Goal: Information Seeking & Learning: Learn about a topic

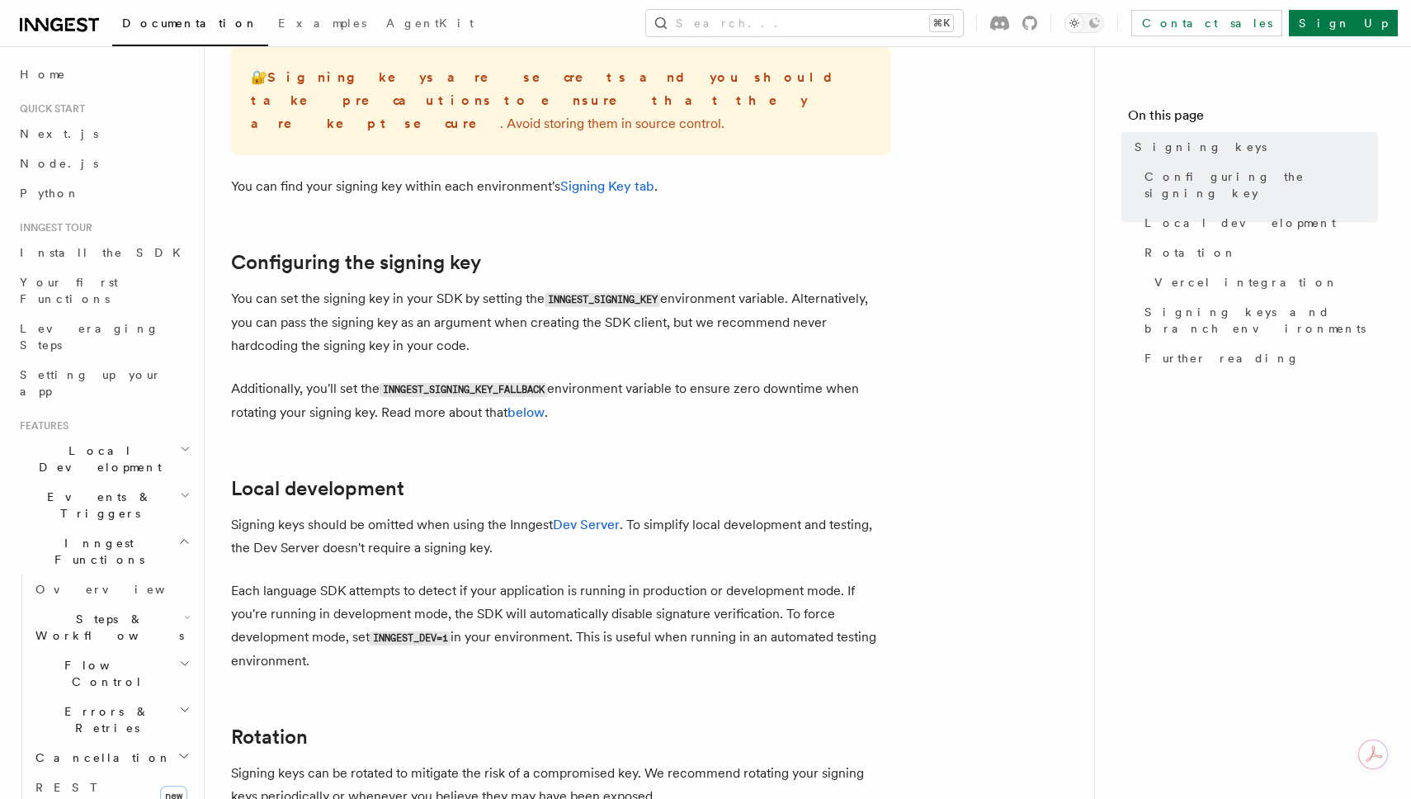
scroll to position [409, 0]
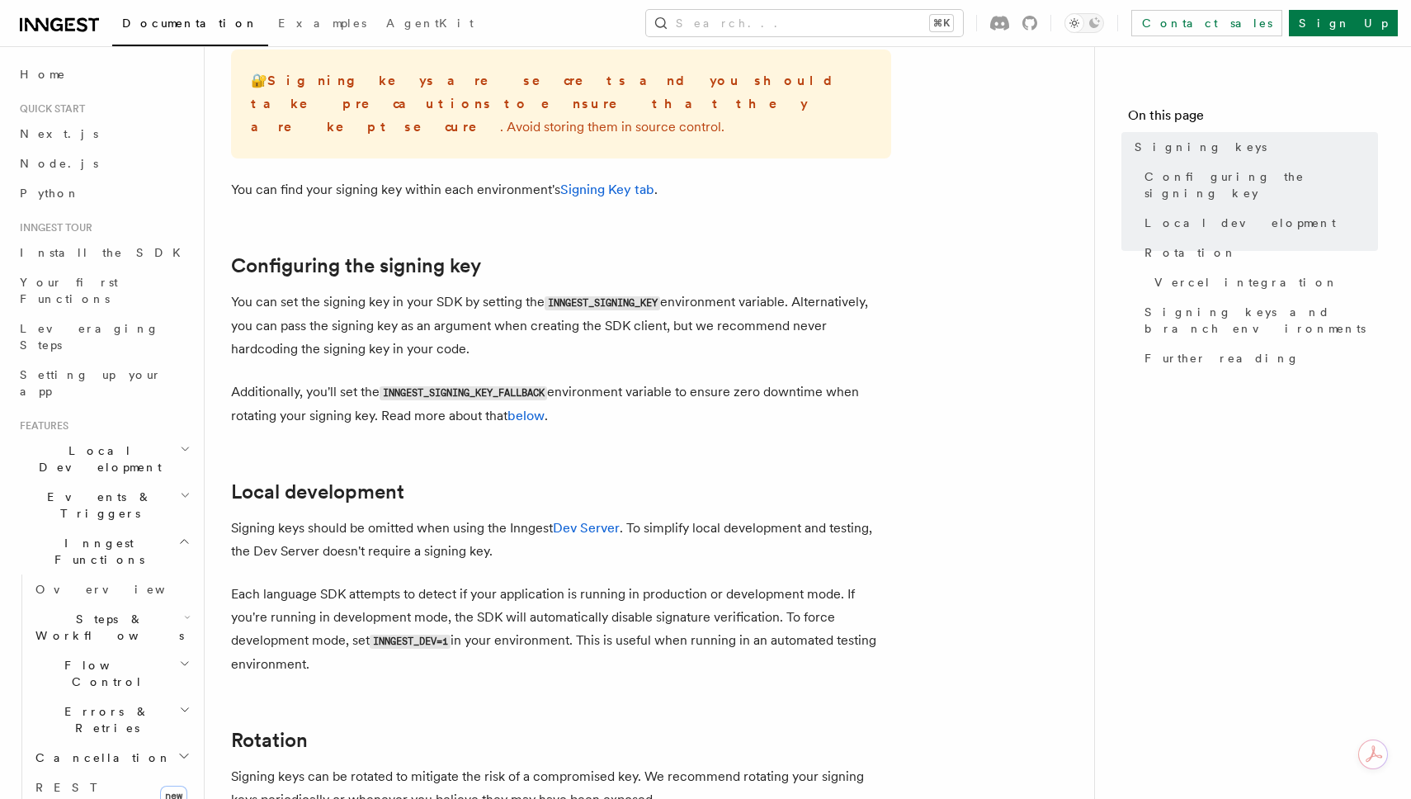
click at [587, 296] on code "INNGEST_SIGNING_KEY" at bounding box center [603, 303] width 116 height 14
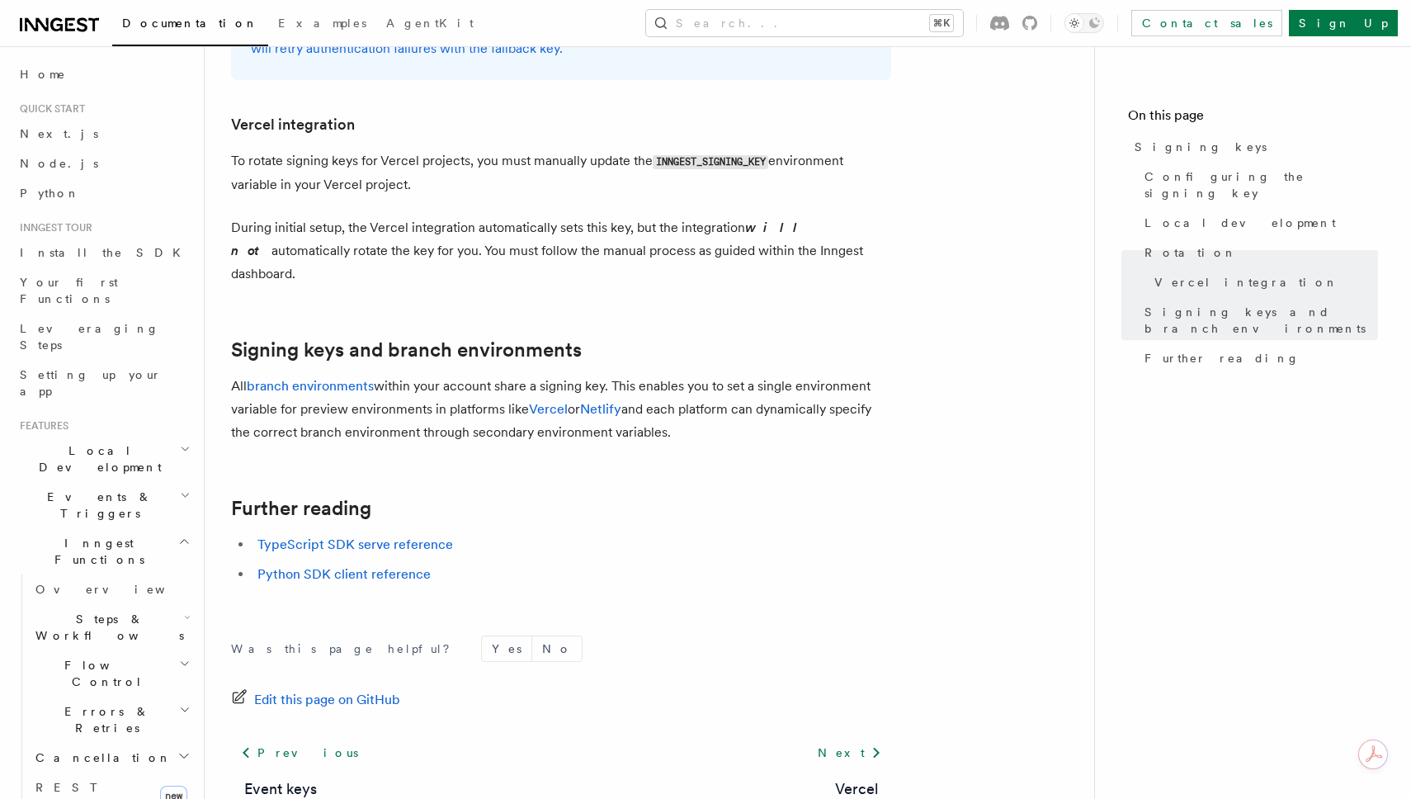
scroll to position [1648, 0]
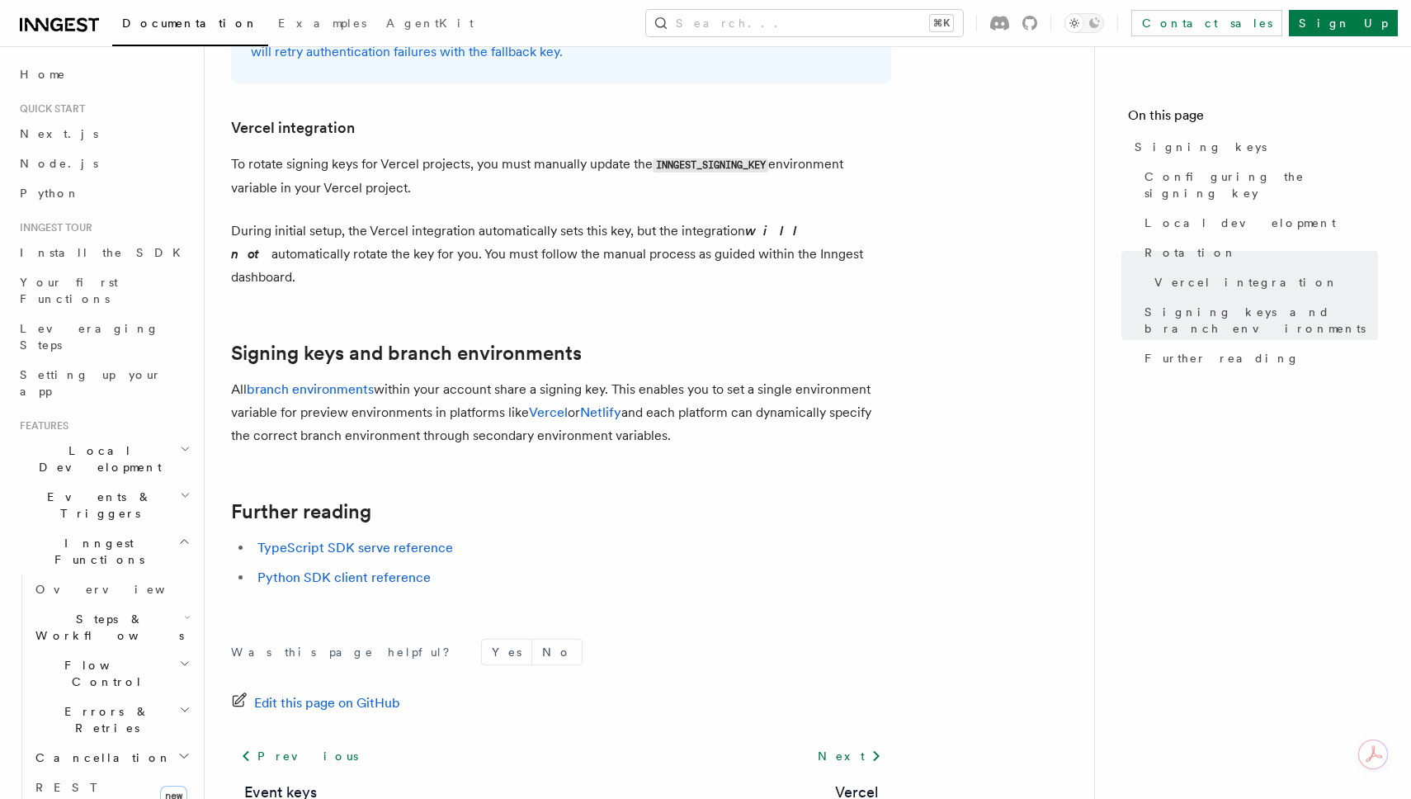
click at [429, 378] on p "All branch environments within your account share a signing key. This enables y…" at bounding box center [561, 412] width 660 height 69
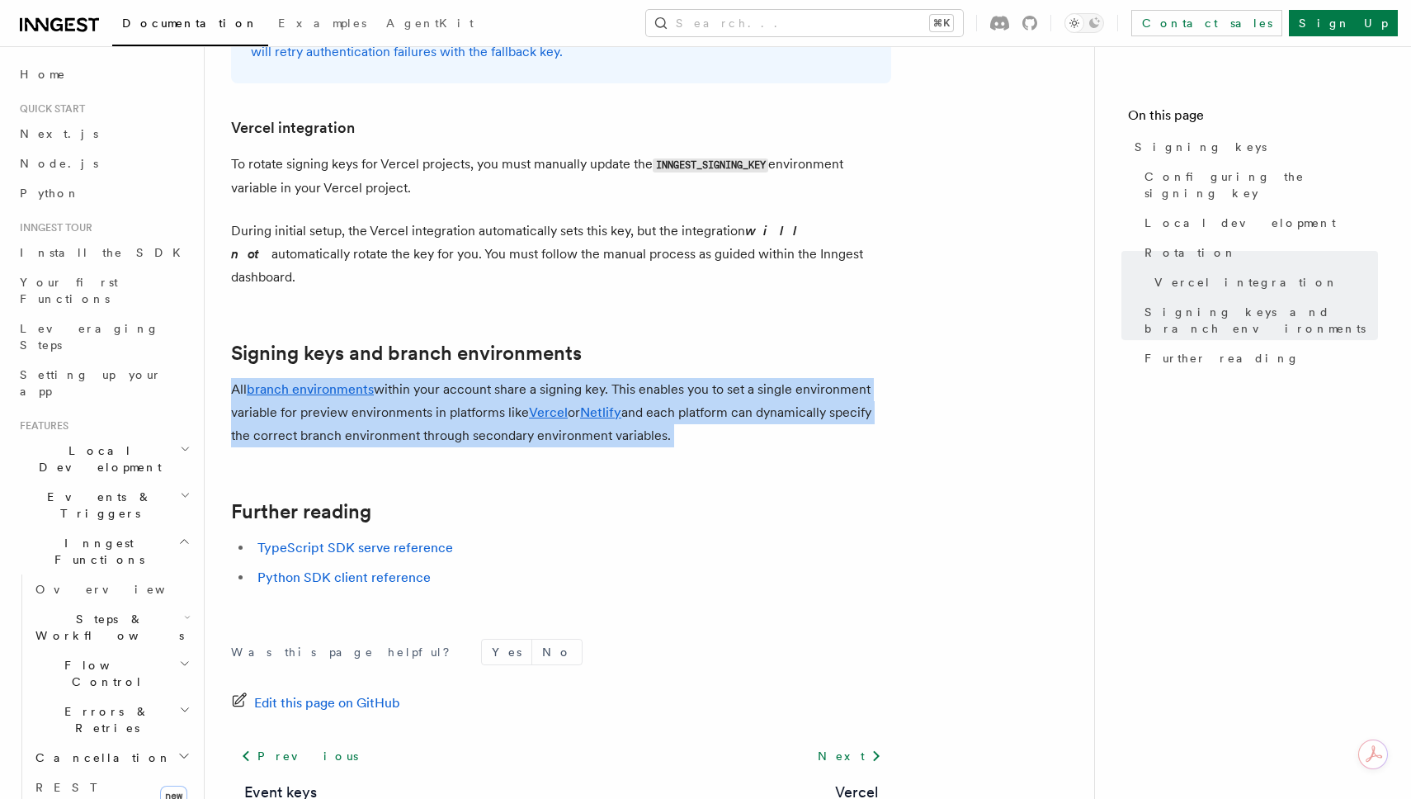
click at [429, 378] on p "All branch environments within your account share a signing key. This enables y…" at bounding box center [561, 412] width 660 height 69
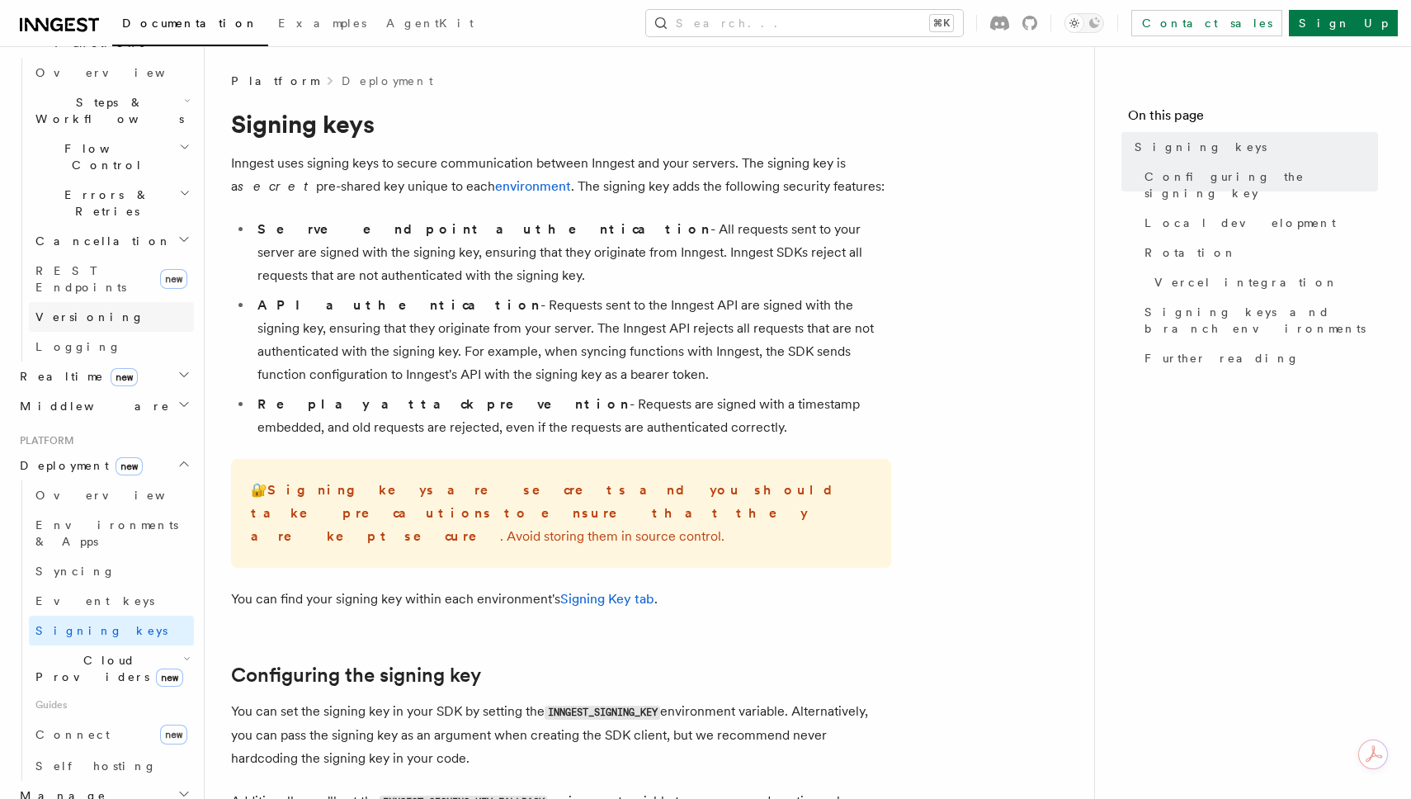
scroll to position [532, 0]
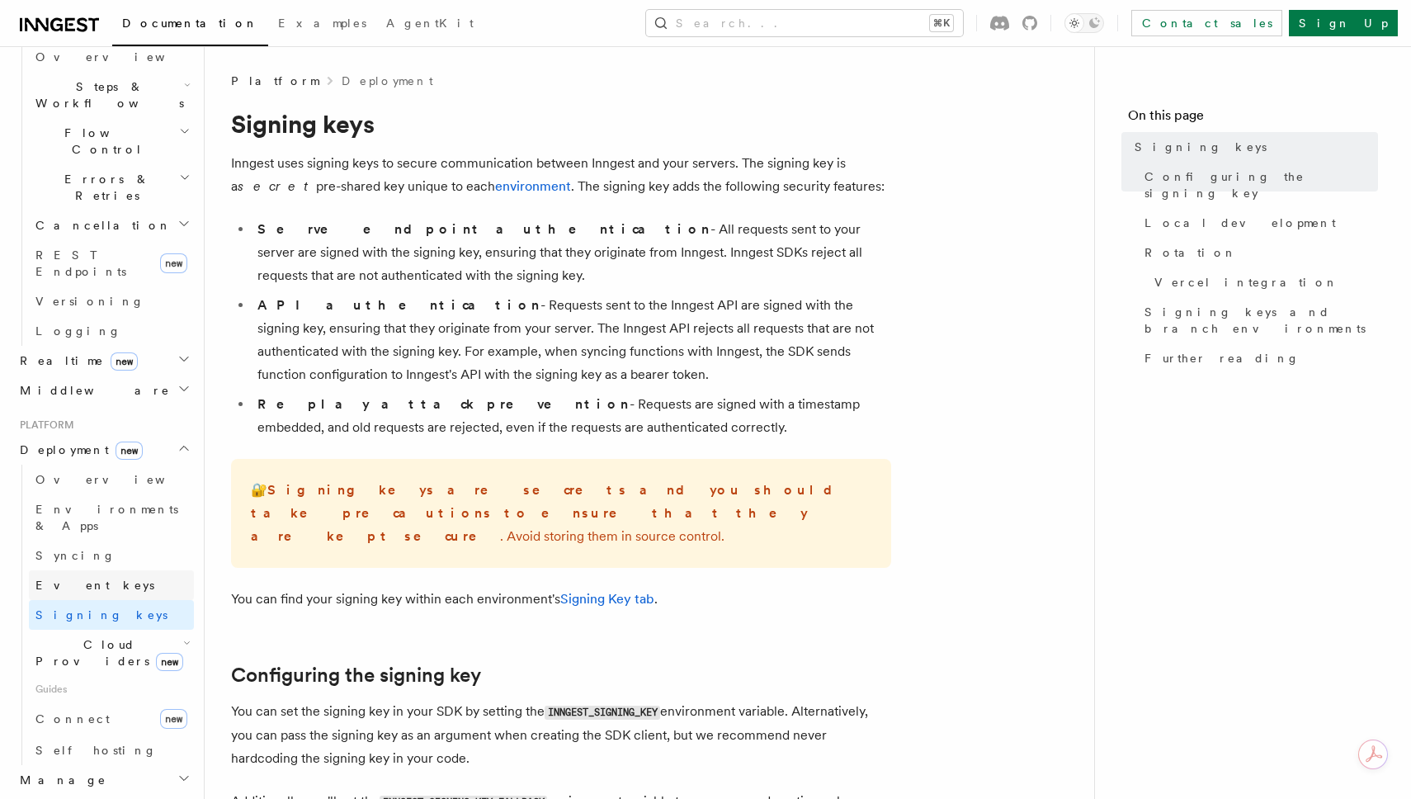
click at [93, 570] on link "Event keys" at bounding box center [111, 585] width 165 height 30
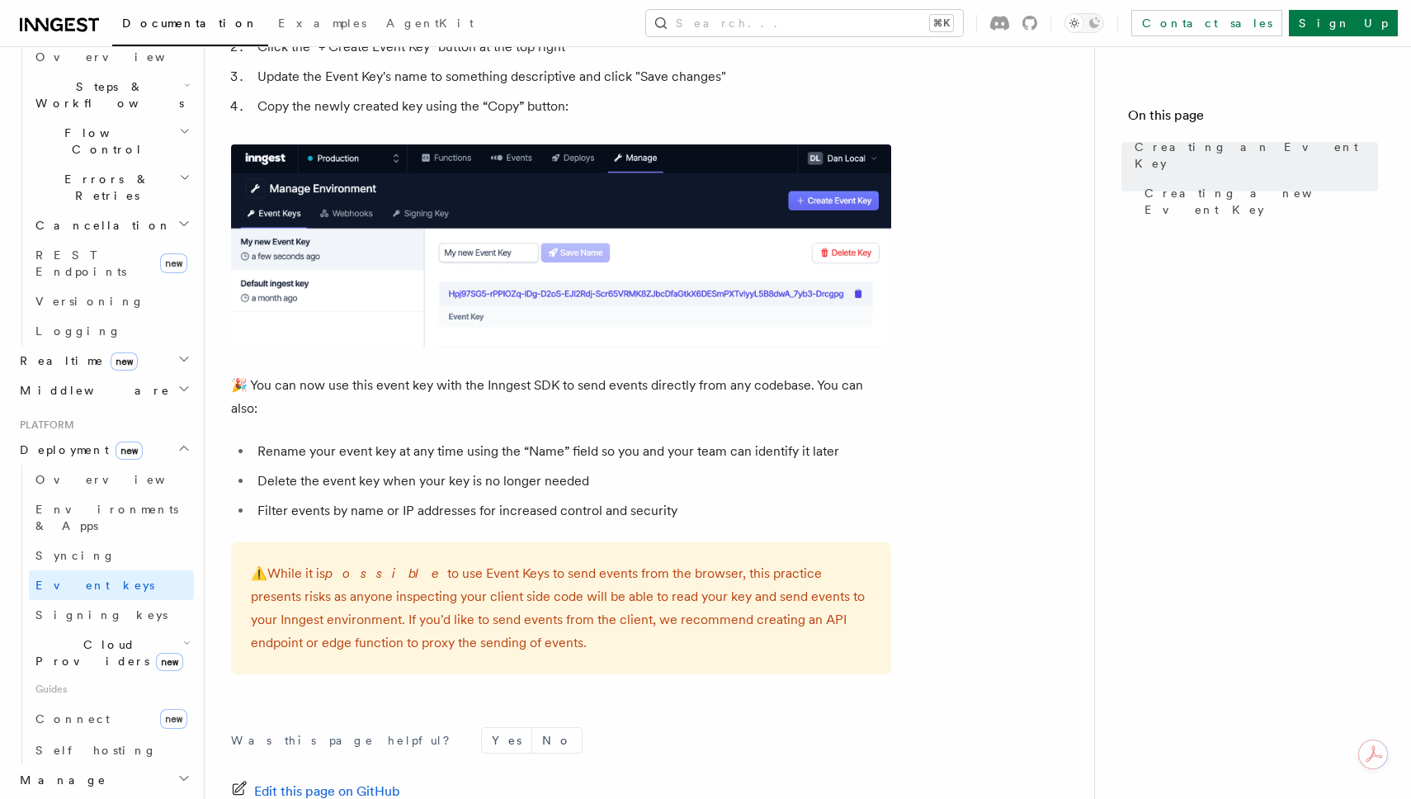
scroll to position [1063, 0]
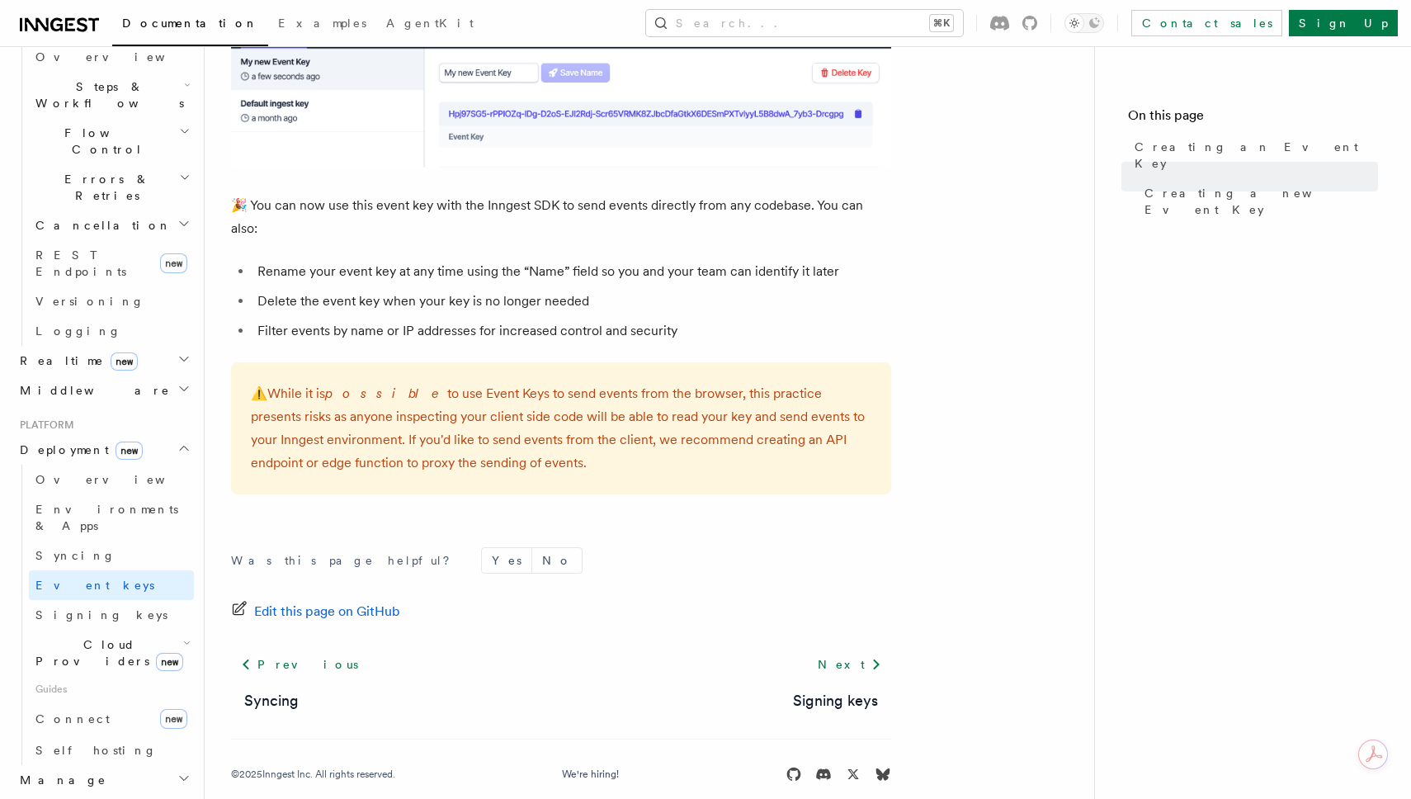
click at [712, 431] on p "⚠️ While it is possible to use Event Keys to send events from the browser, this…" at bounding box center [561, 428] width 621 height 92
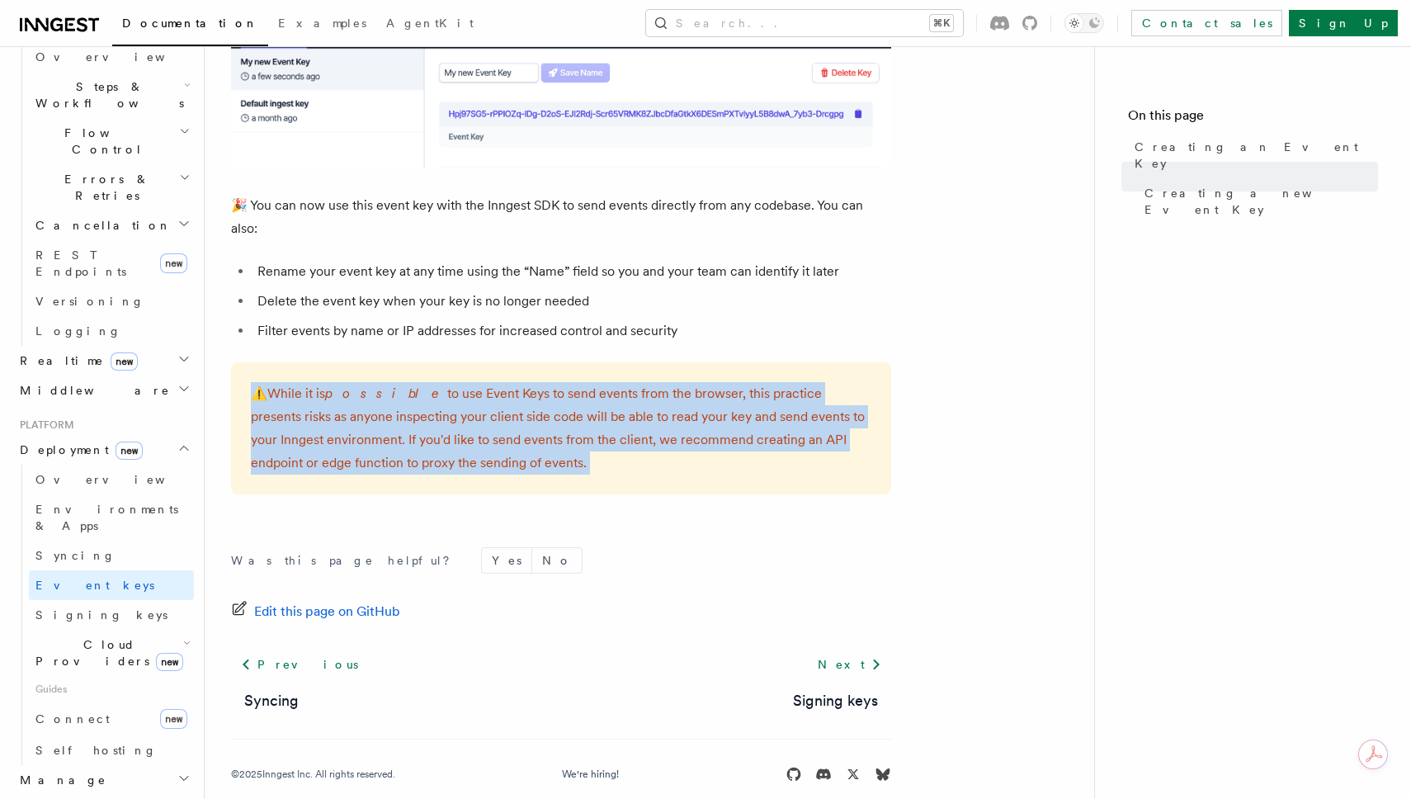
click at [712, 431] on p "⚠️ While it is possible to use Event Keys to send events from the browser, this…" at bounding box center [561, 428] width 621 height 92
click at [711, 435] on p "⚠️ While it is possible to use Event Keys to send events from the browser, this…" at bounding box center [561, 428] width 621 height 92
